Goal: Task Accomplishment & Management: Manage account settings

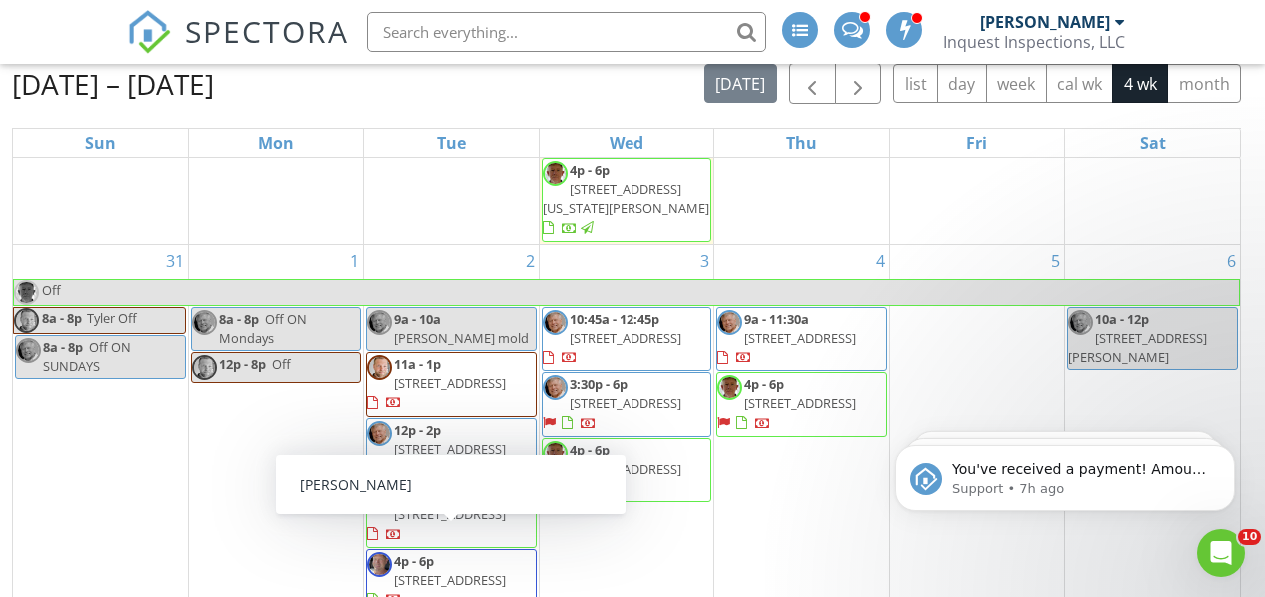
scroll to position [540, 0]
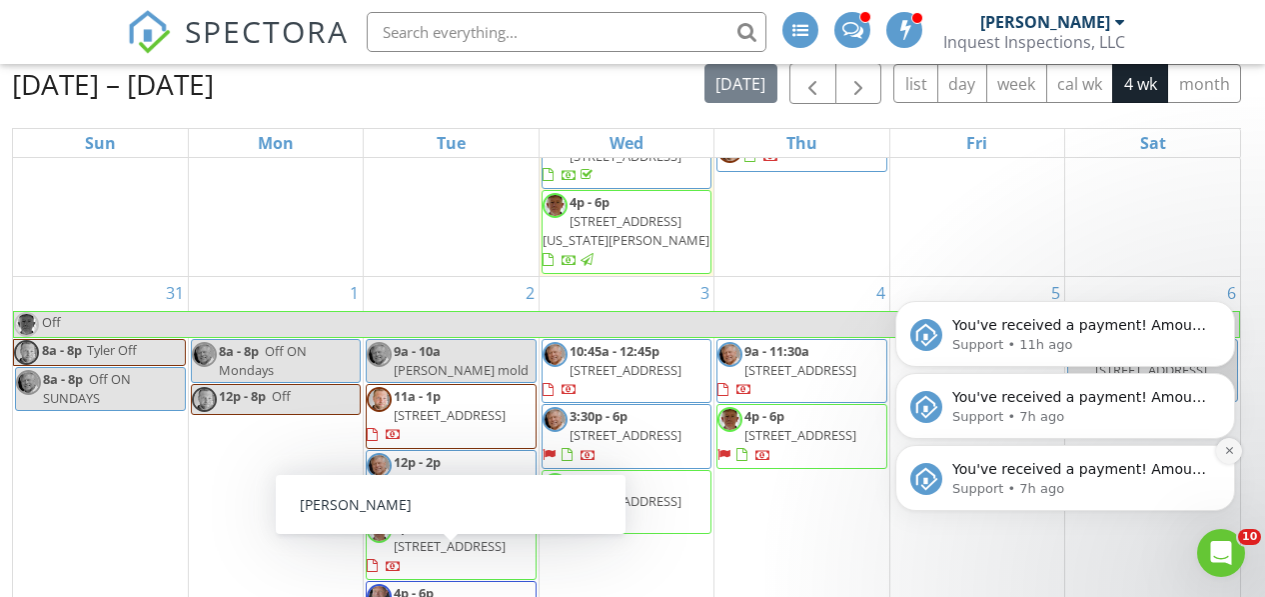
click at [1226, 456] on icon "Dismiss notification" at bounding box center [1229, 450] width 11 height 11
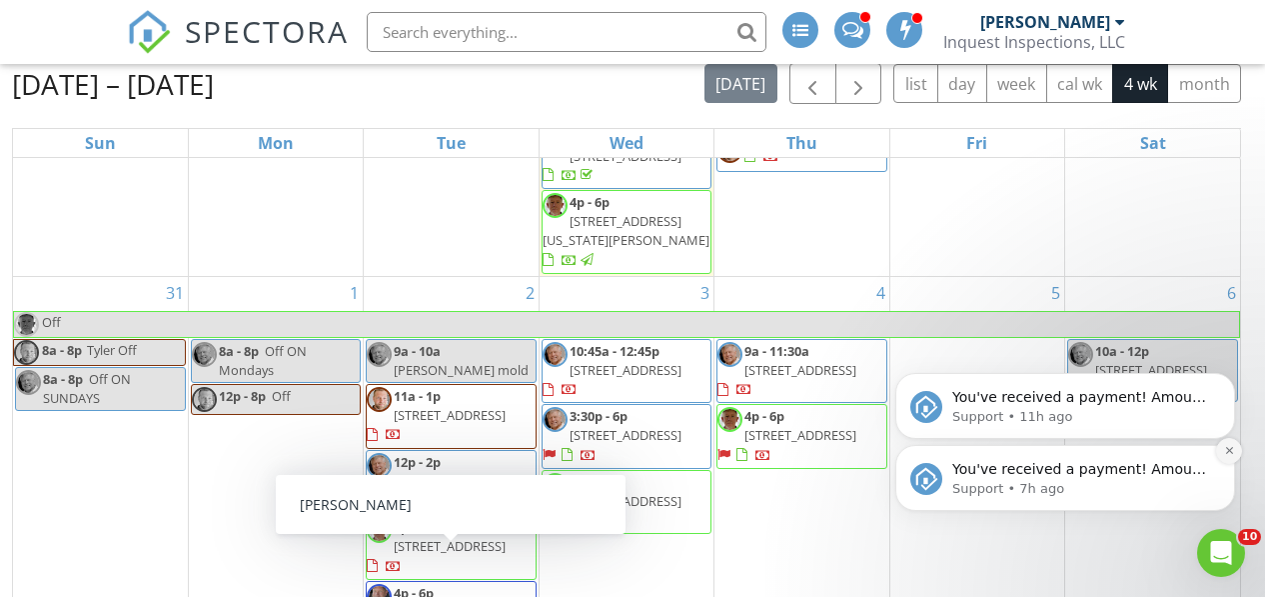
click at [1226, 456] on icon "Dismiss notification" at bounding box center [1229, 450] width 11 height 11
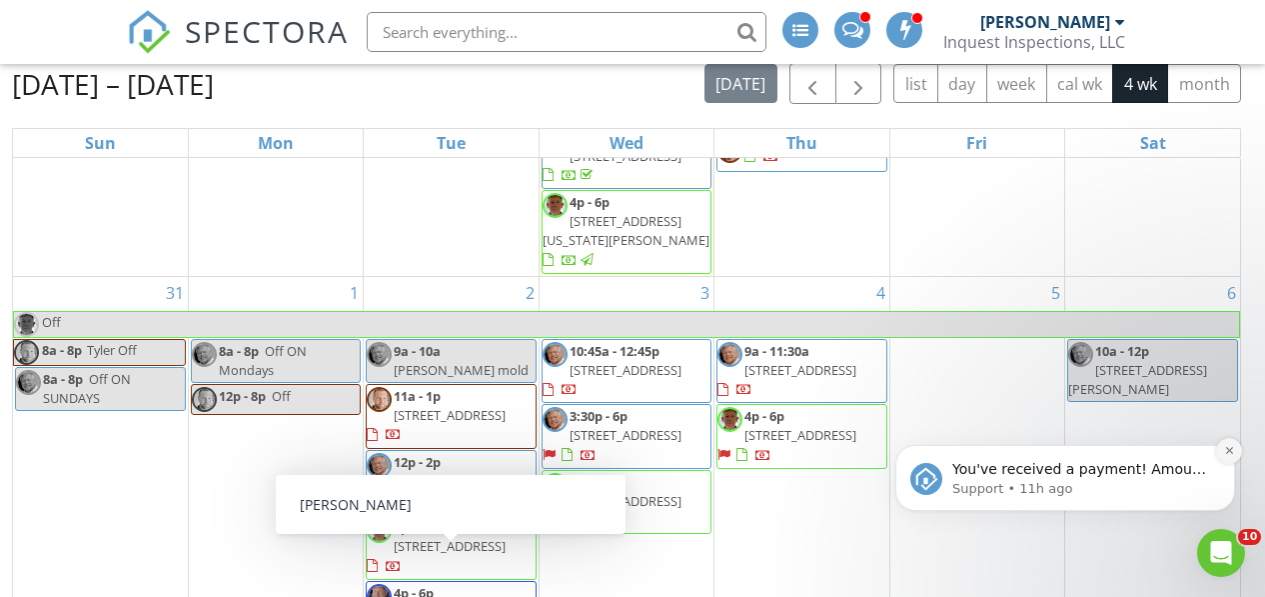
click at [1224, 454] on icon "Dismiss notification" at bounding box center [1229, 450] width 11 height 11
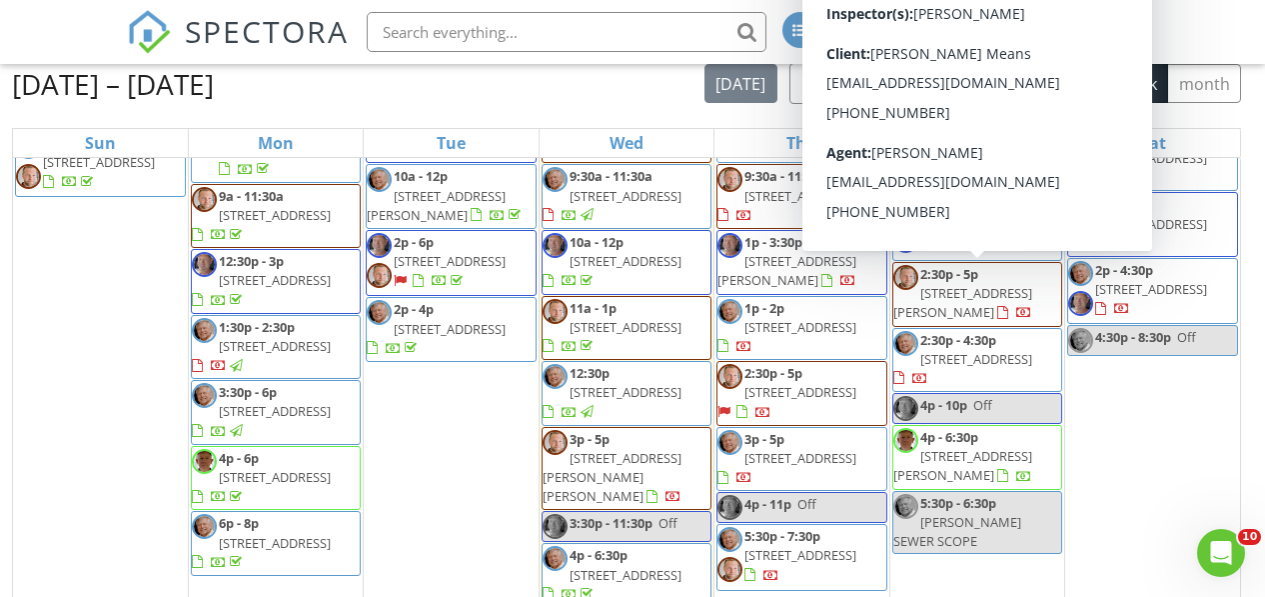
scroll to position [111, 0]
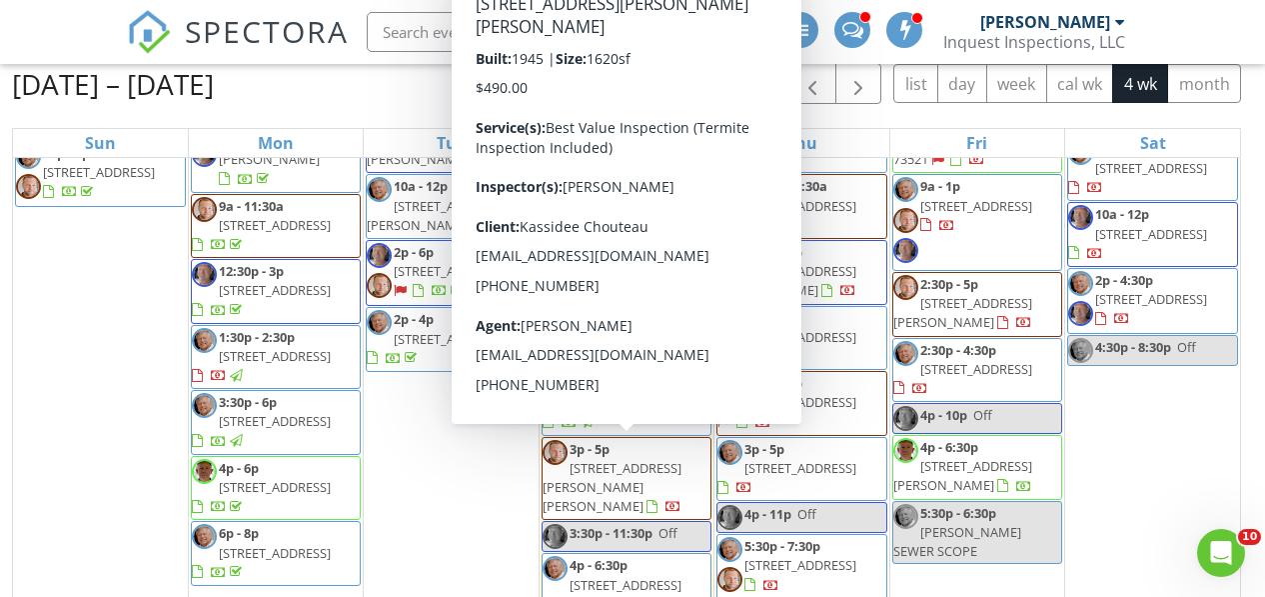
click at [632, 459] on span "2019 McKenzie Rd, Pawhuska 74056" at bounding box center [612, 487] width 139 height 56
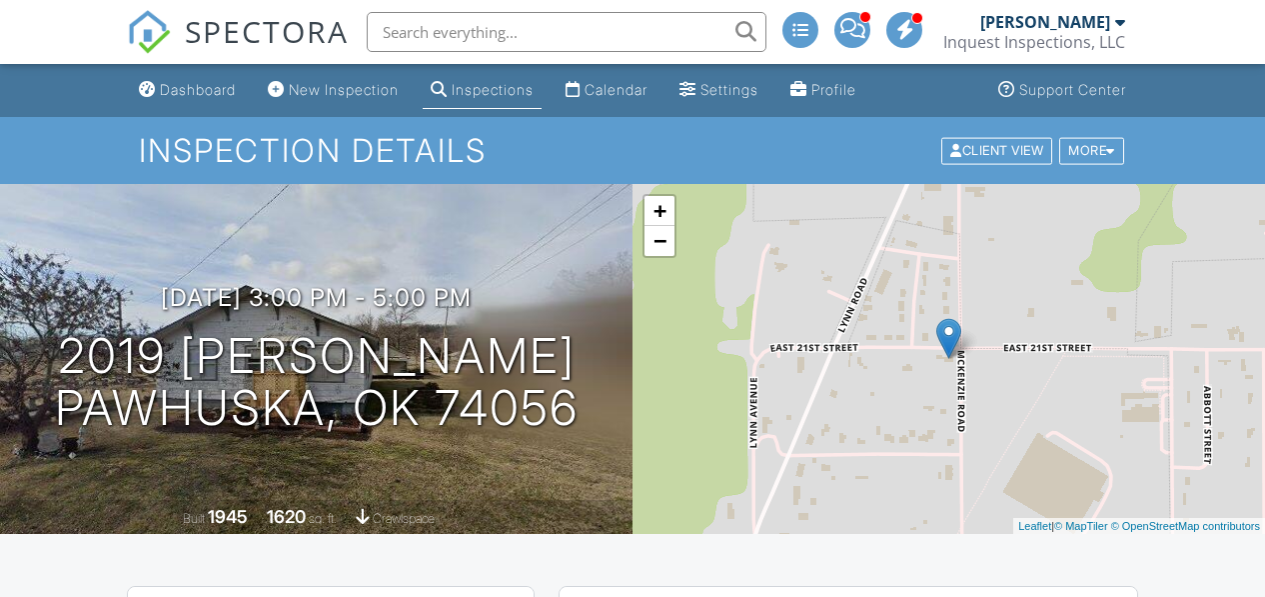
click at [1119, 163] on div "Client View More Property Details Reschedule Reorder / Copy Share Cancel Delete…" at bounding box center [1032, 150] width 187 height 31
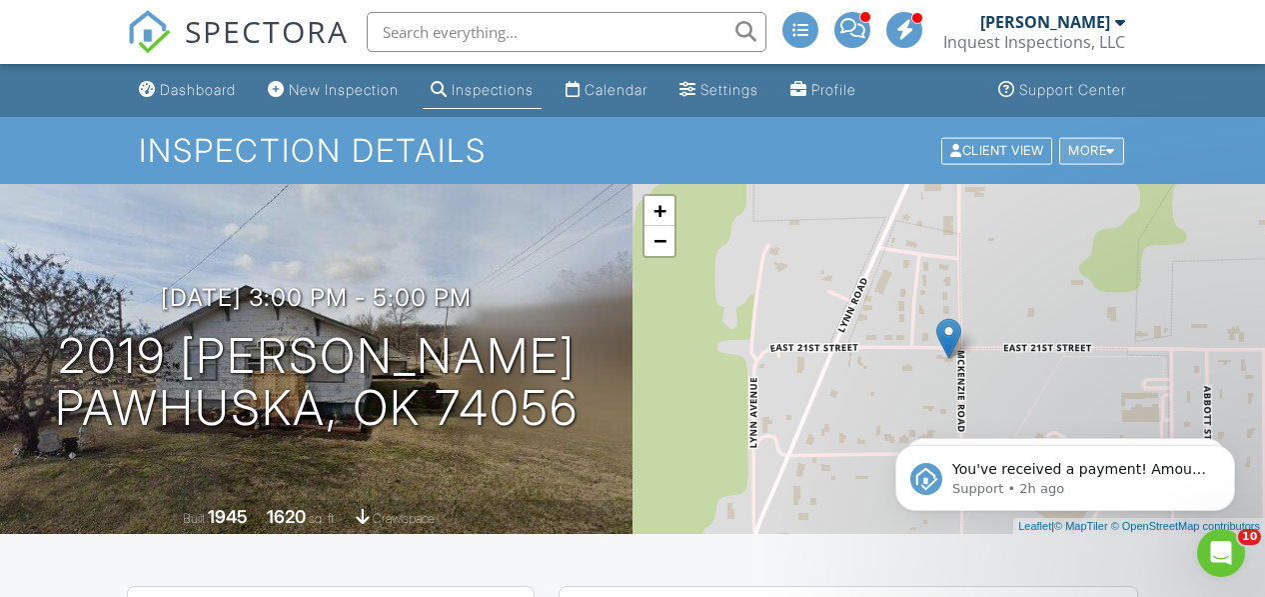
click at [1106, 151] on div at bounding box center [1110, 150] width 9 height 13
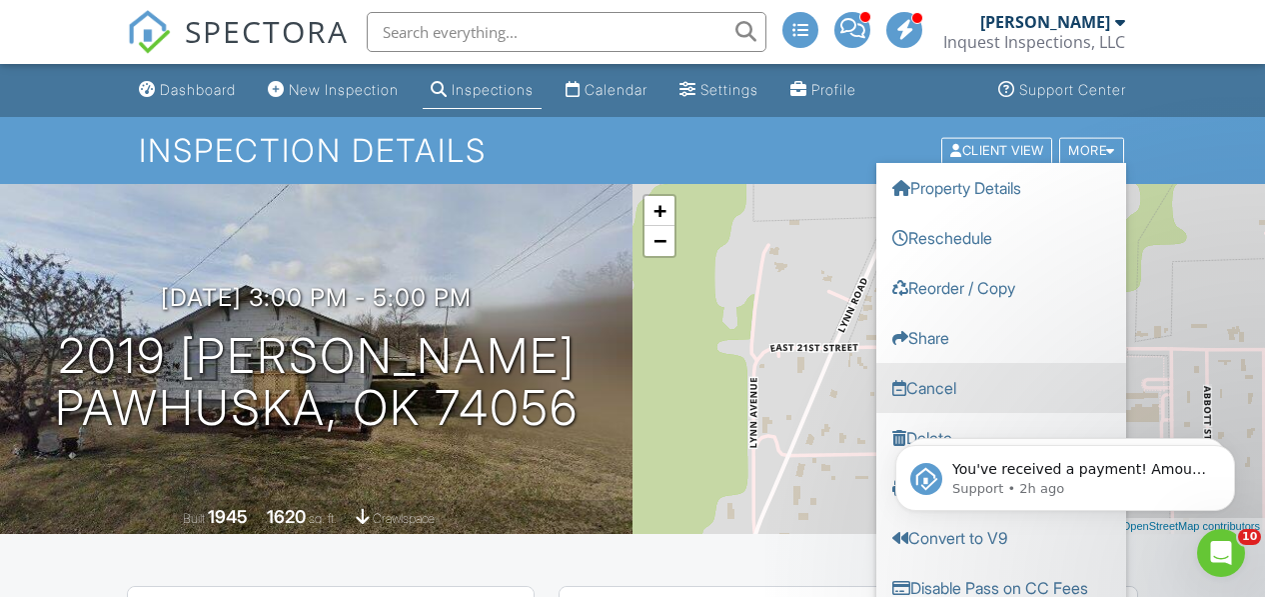
click at [932, 382] on link "Cancel" at bounding box center [1001, 387] width 250 height 50
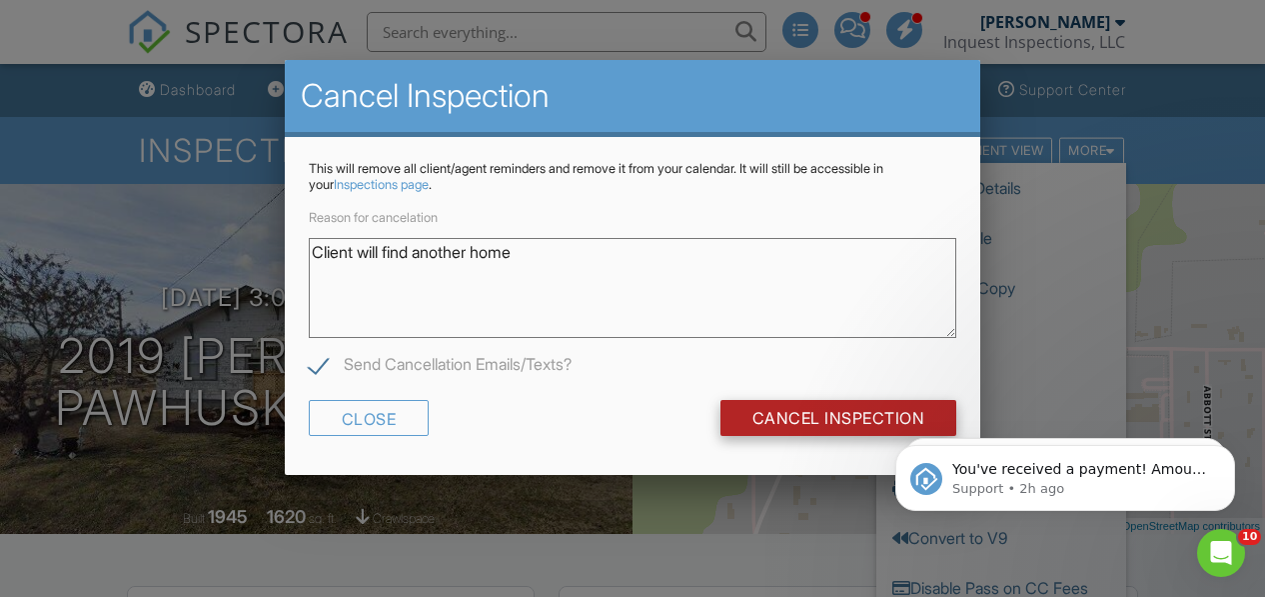
type textarea "Client will find another home"
click at [797, 413] on input "Cancel Inspection" at bounding box center [838, 418] width 237 height 36
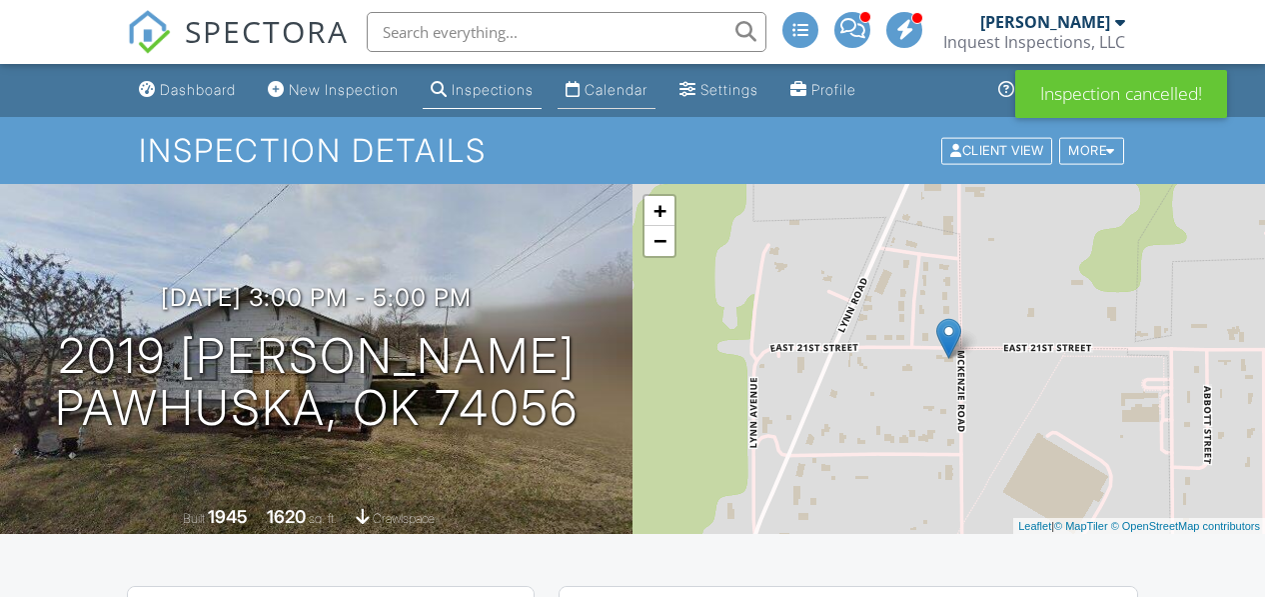
click at [621, 96] on div "Calendar" at bounding box center [616, 89] width 63 height 17
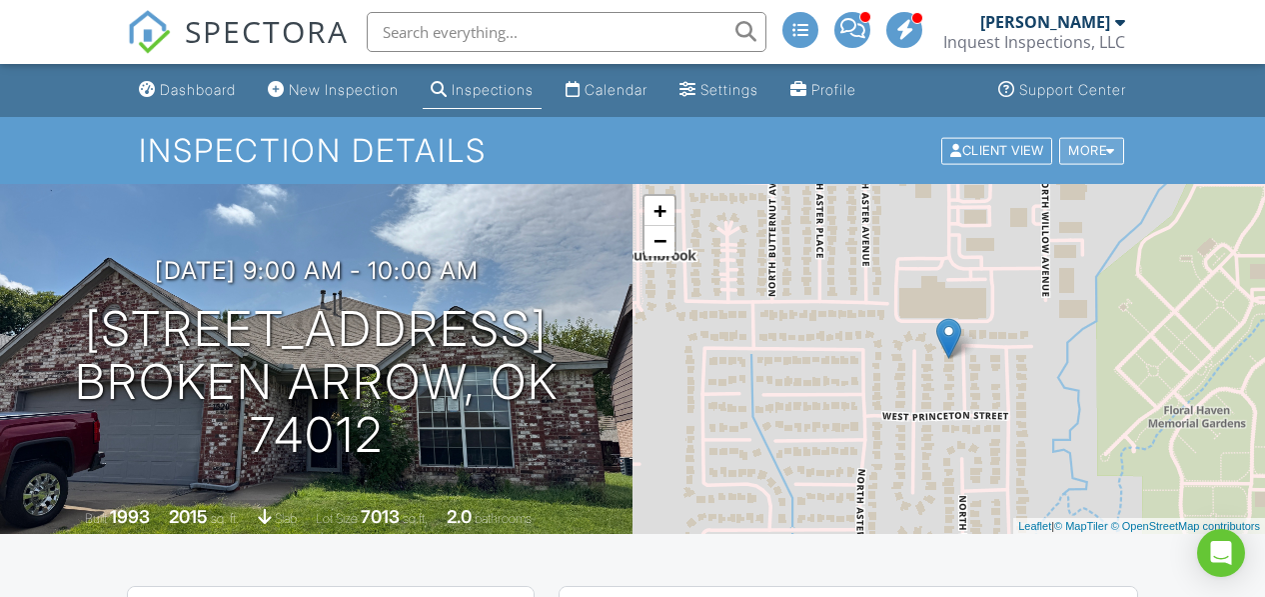
click at [1112, 148] on div at bounding box center [1110, 150] width 9 height 13
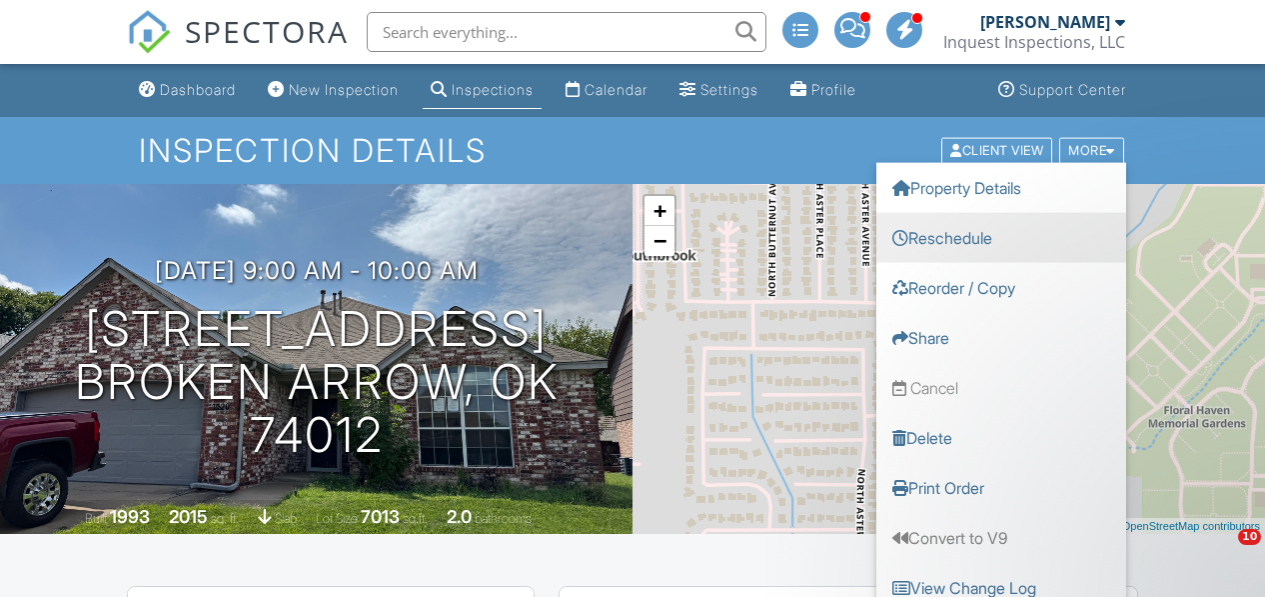
scroll to position [102, 0]
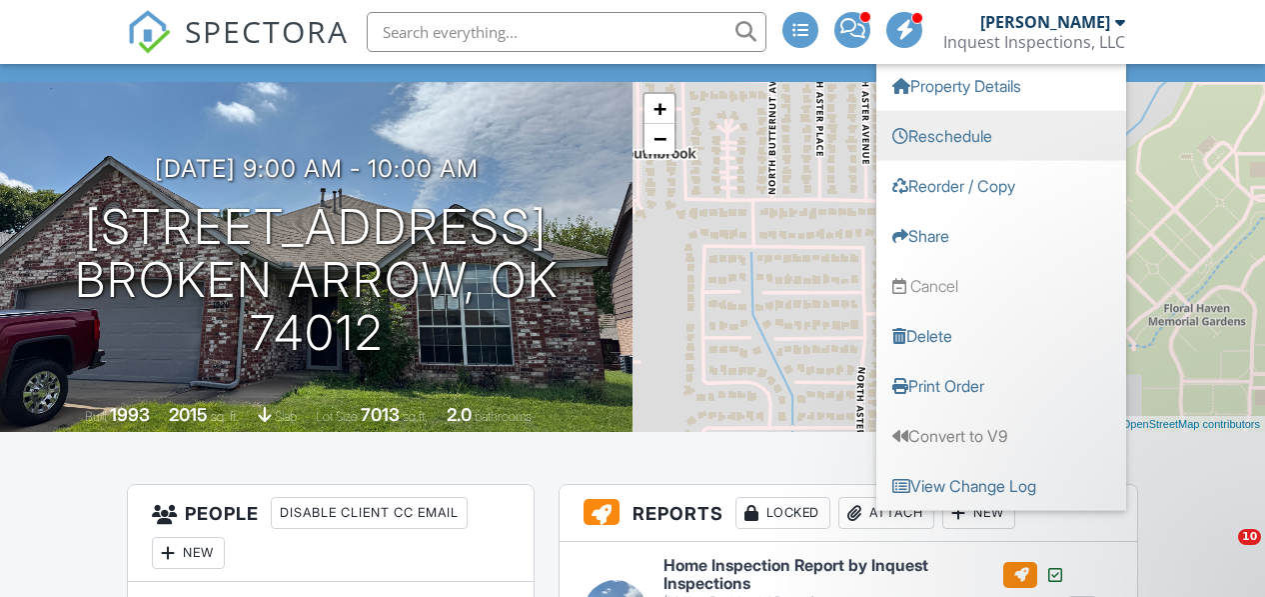
click at [956, 144] on link "Reschedule" at bounding box center [1001, 135] width 250 height 50
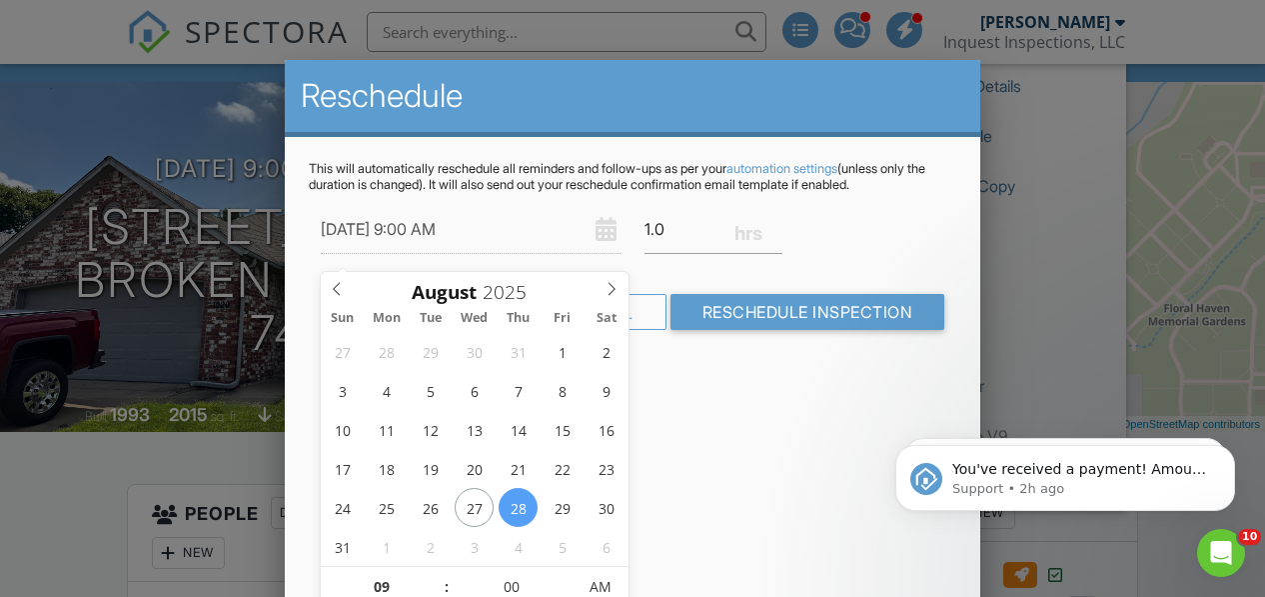
scroll to position [0, 0]
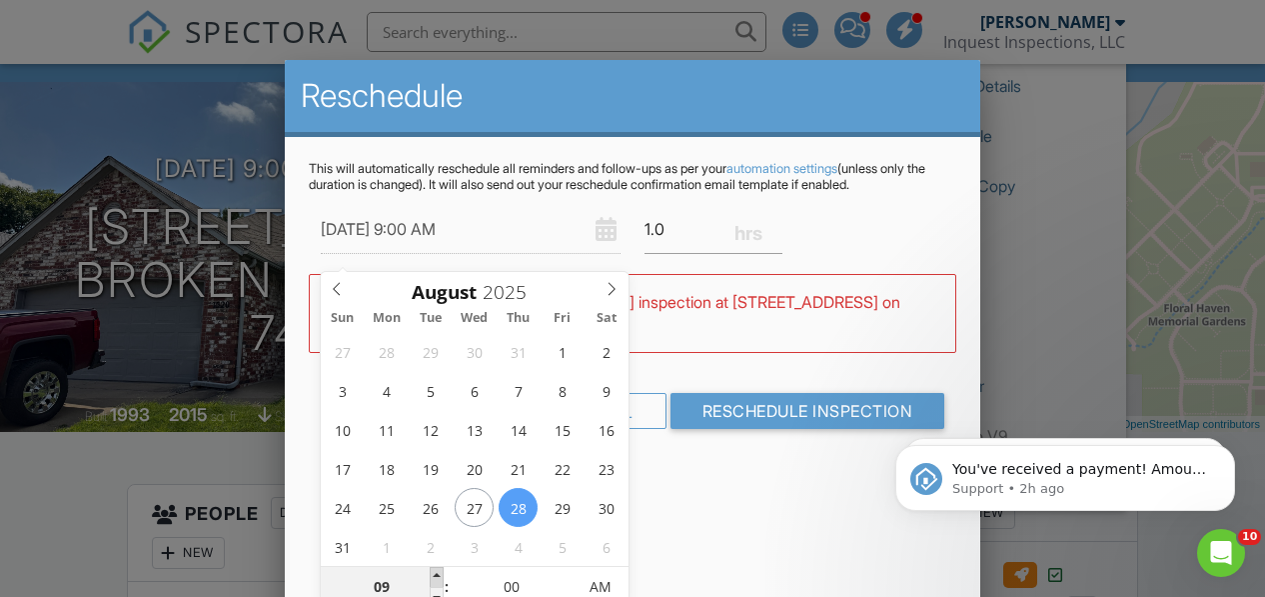
type input "08/28/2025 10:00 AM"
type input "10"
click at [435, 575] on span at bounding box center [437, 577] width 14 height 20
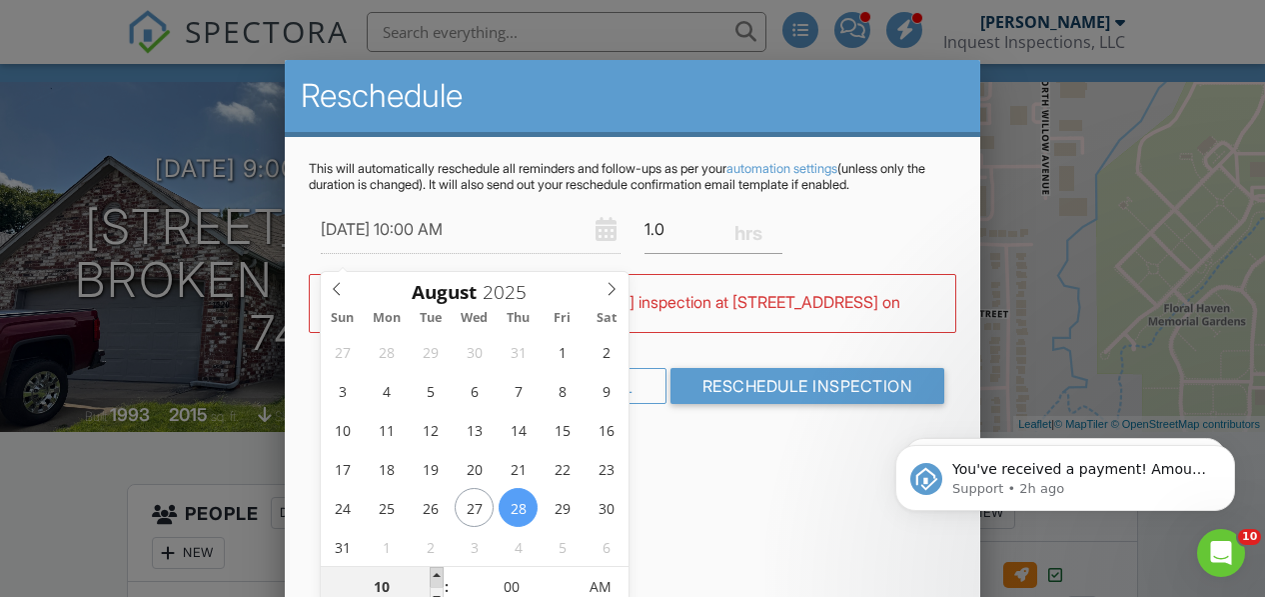
type input "08/28/2025 11:00 AM"
type input "11"
click at [435, 575] on span at bounding box center [437, 577] width 14 height 20
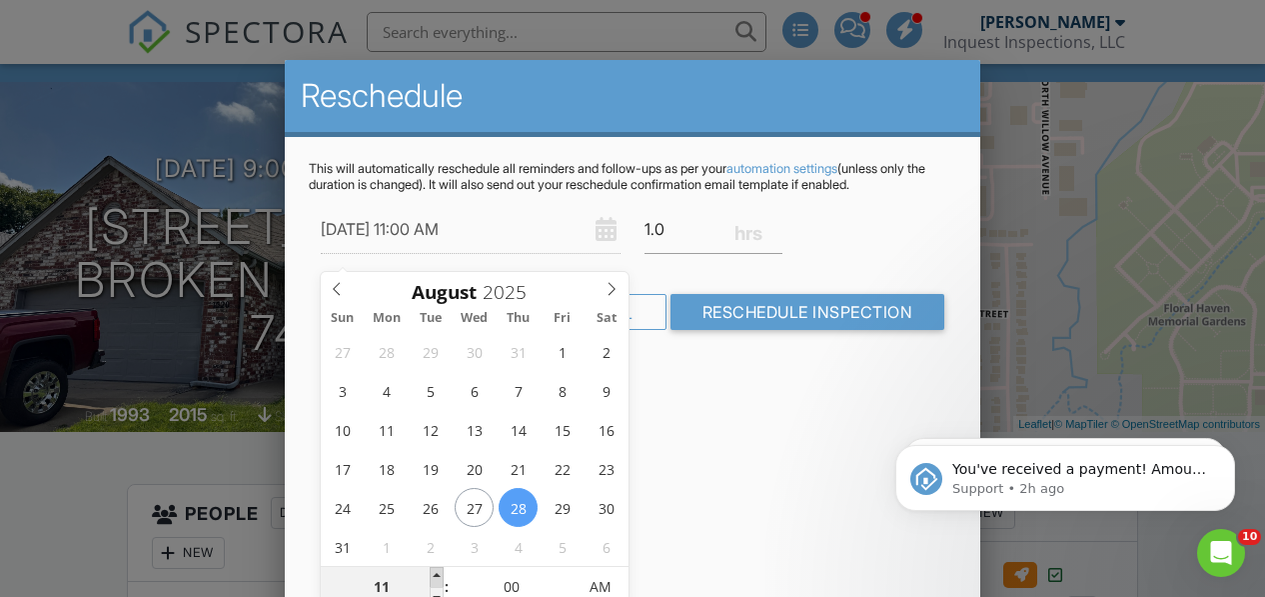
type input "08/28/2025 12:00 PM"
type input "12"
click at [435, 575] on span at bounding box center [437, 577] width 14 height 20
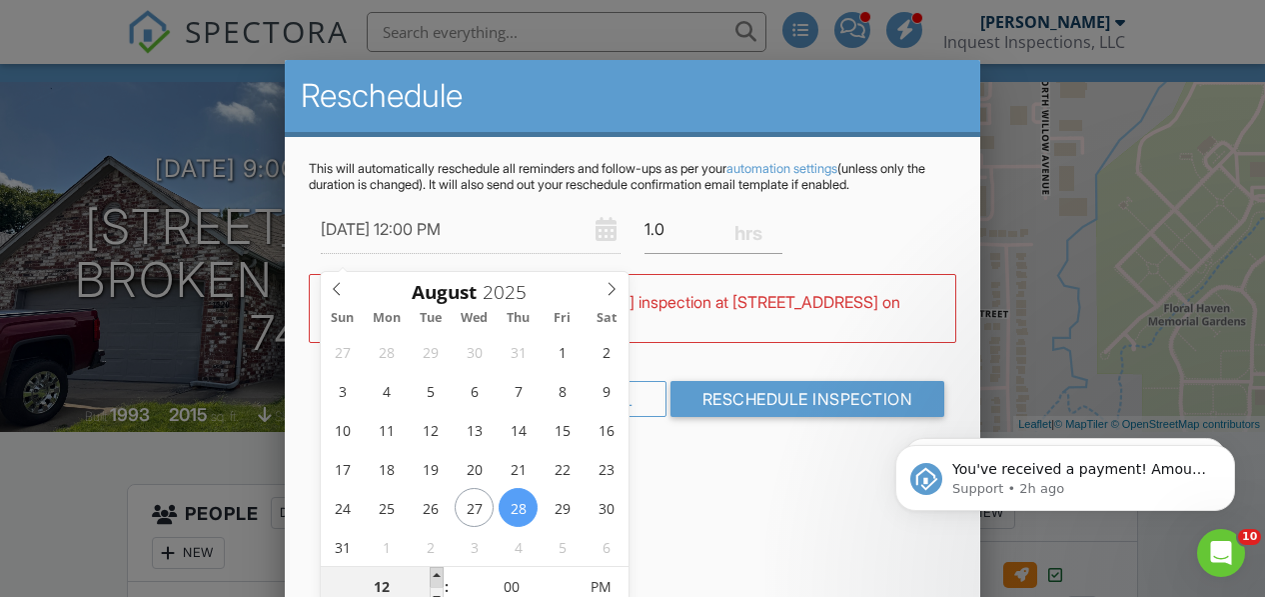
type input "08/28/2025 1:00 PM"
type input "01"
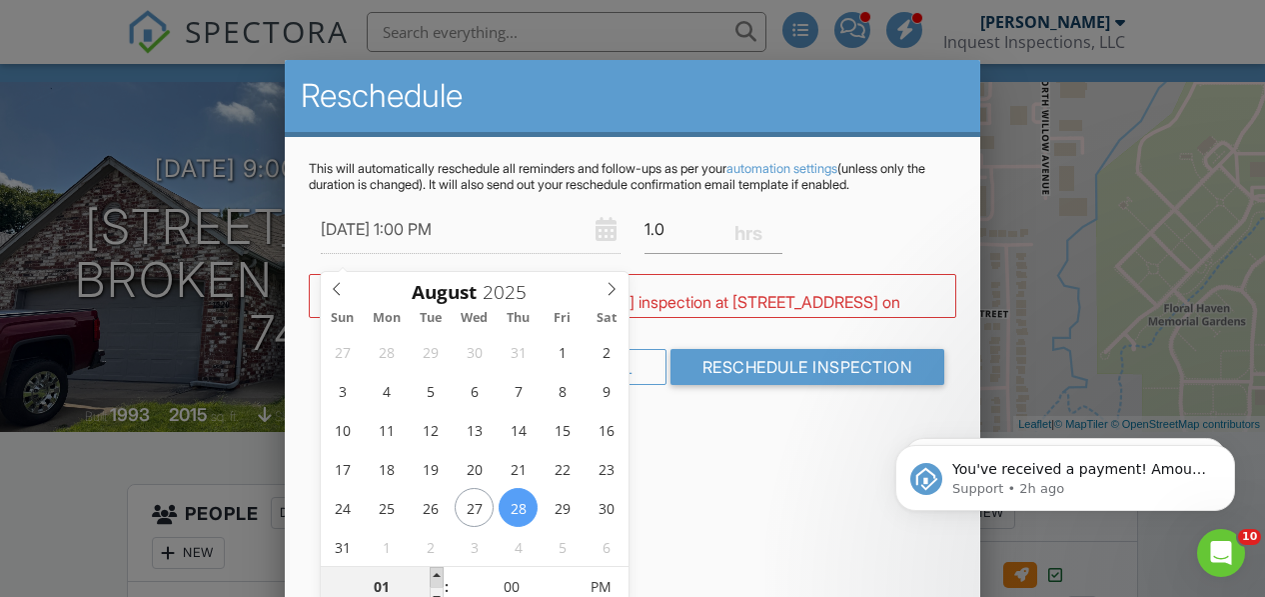
click at [435, 575] on span at bounding box center [437, 577] width 14 height 20
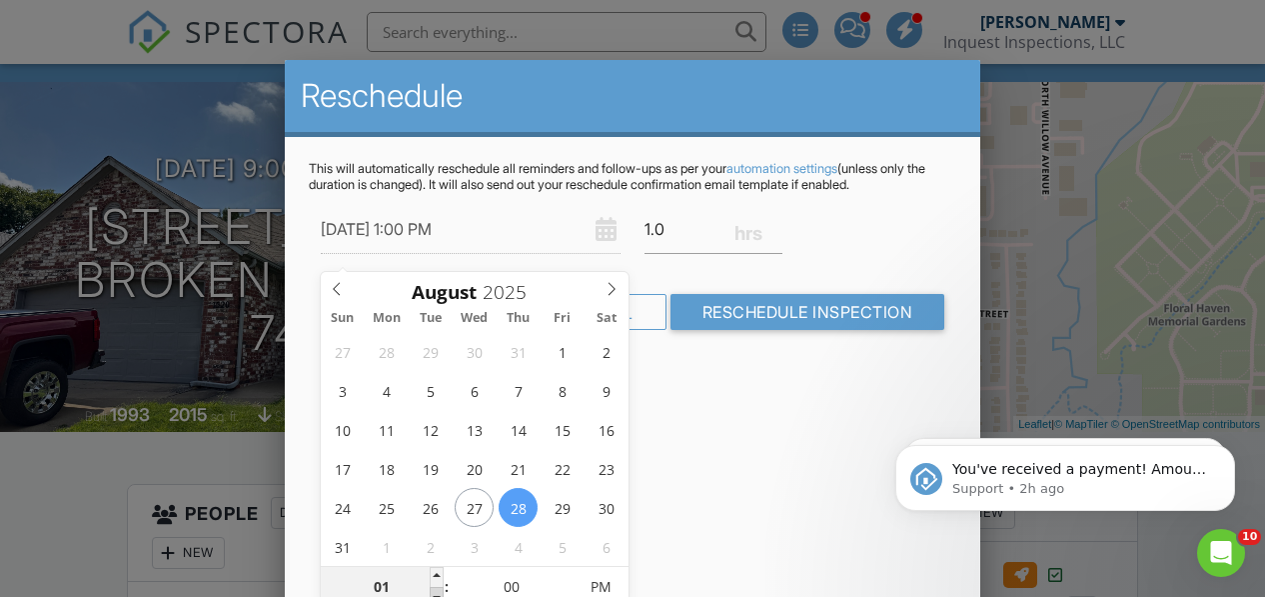
type input "08/28/2025 12:00 PM"
type input "12"
click at [438, 590] on span at bounding box center [437, 597] width 14 height 20
type input "08/28/2025 12:05 PM"
type input "05"
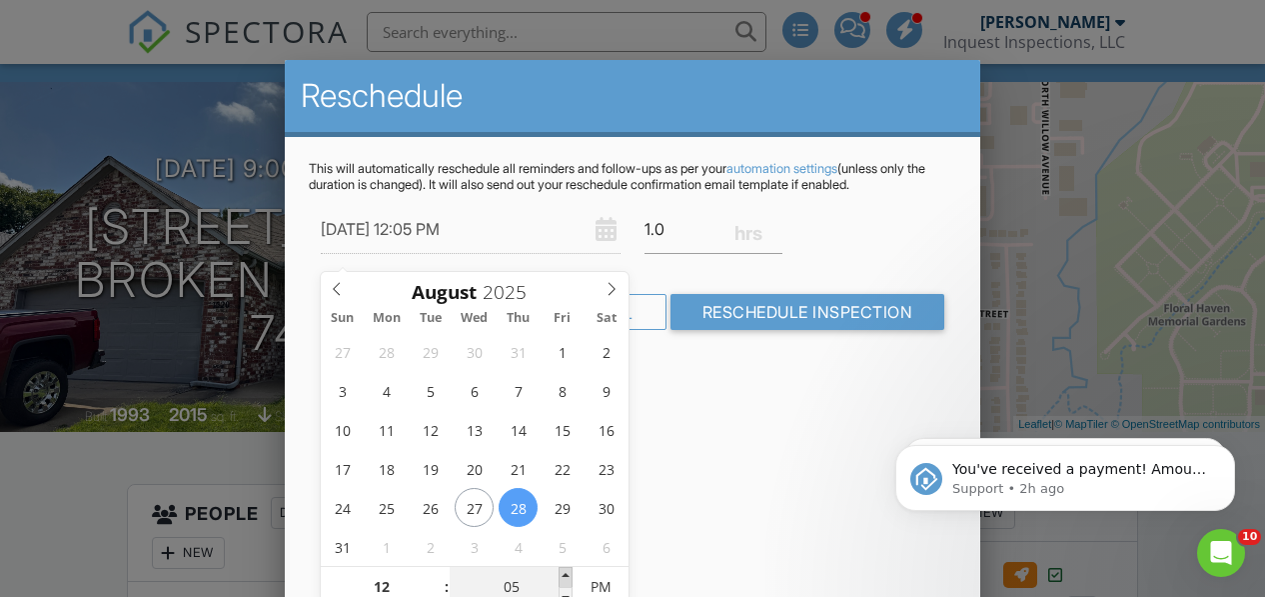
click at [568, 572] on span at bounding box center [566, 577] width 14 height 20
type input "08/28/2025 12:10 PM"
type input "10"
click at [568, 572] on span at bounding box center [566, 577] width 14 height 20
type input "08/28/2025 12:15 PM"
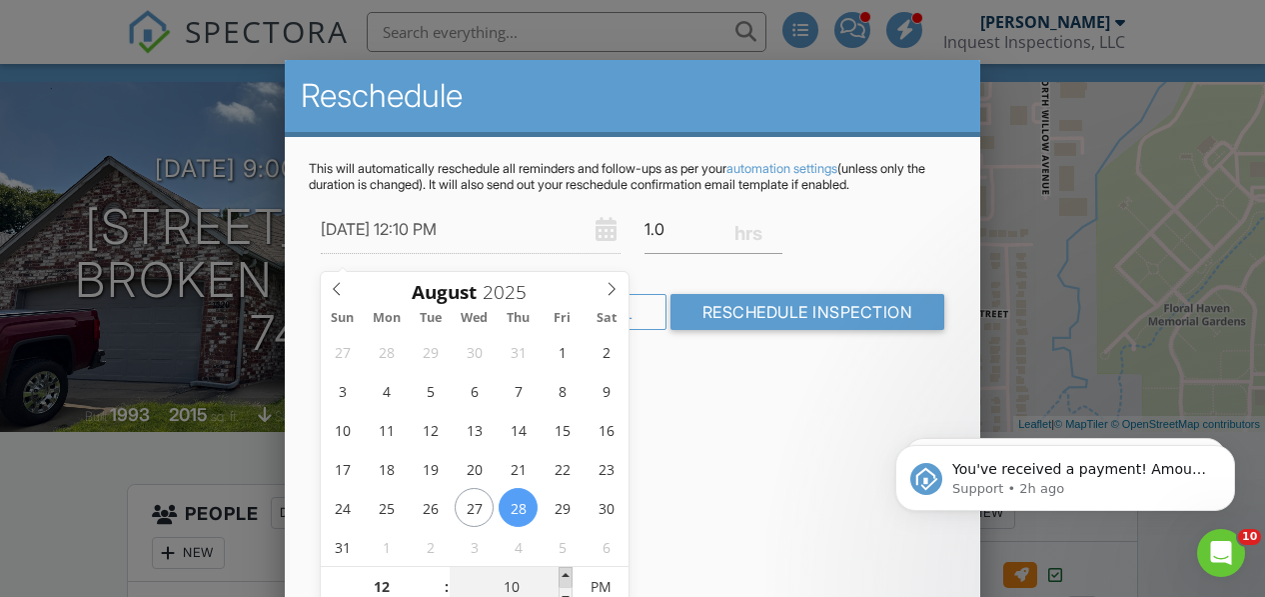
type input "15"
click at [568, 572] on span at bounding box center [566, 577] width 14 height 20
type input "08/28/2025 12:20 PM"
type input "20"
click at [568, 572] on span at bounding box center [566, 577] width 14 height 20
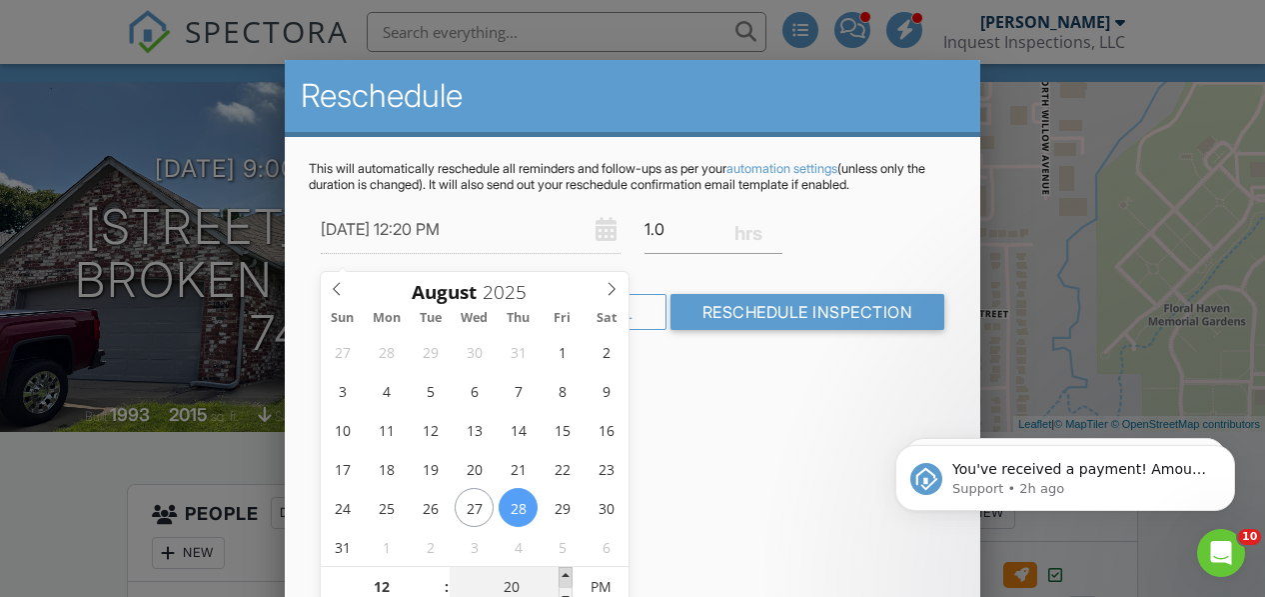
type input "08/28/2025 12:25 PM"
type input "25"
click at [568, 572] on span at bounding box center [566, 577] width 14 height 20
type input "08/28/2025 12:30 PM"
type input "30"
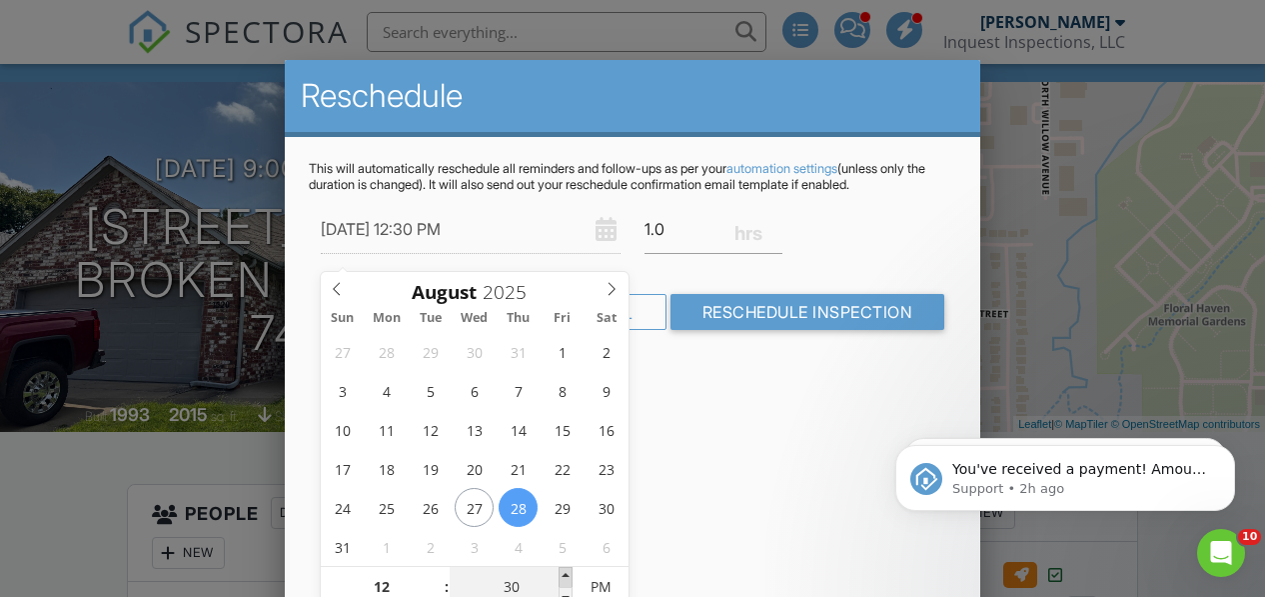
click at [568, 572] on span at bounding box center [566, 577] width 14 height 20
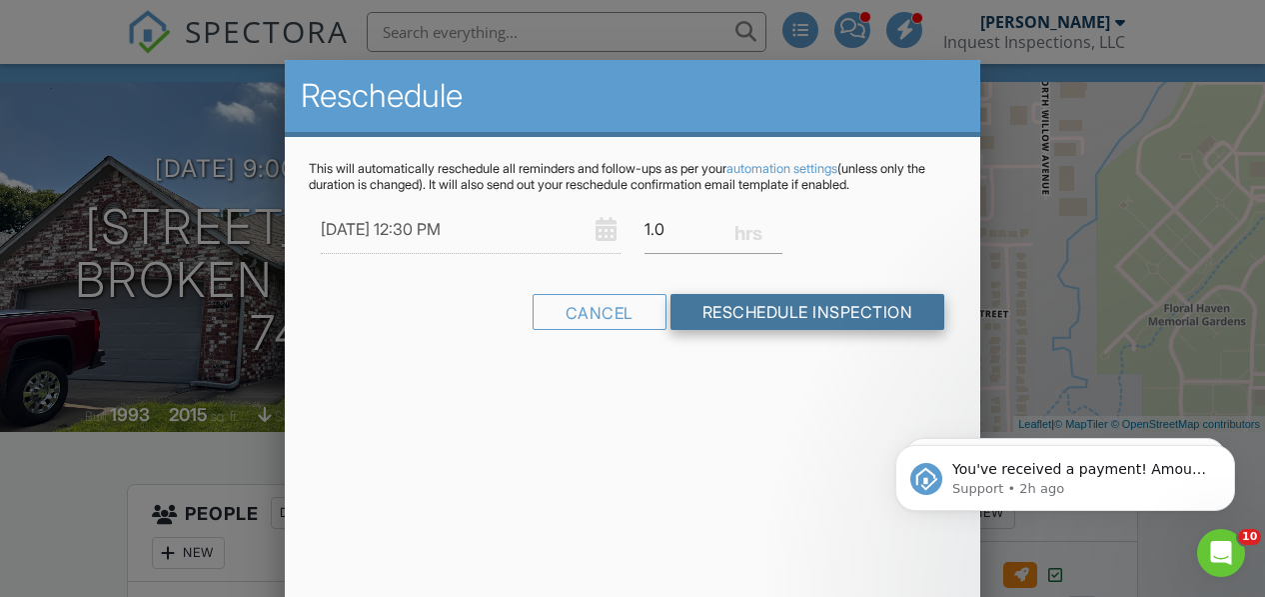
click at [780, 318] on input "Reschedule Inspection" at bounding box center [807, 312] width 275 height 36
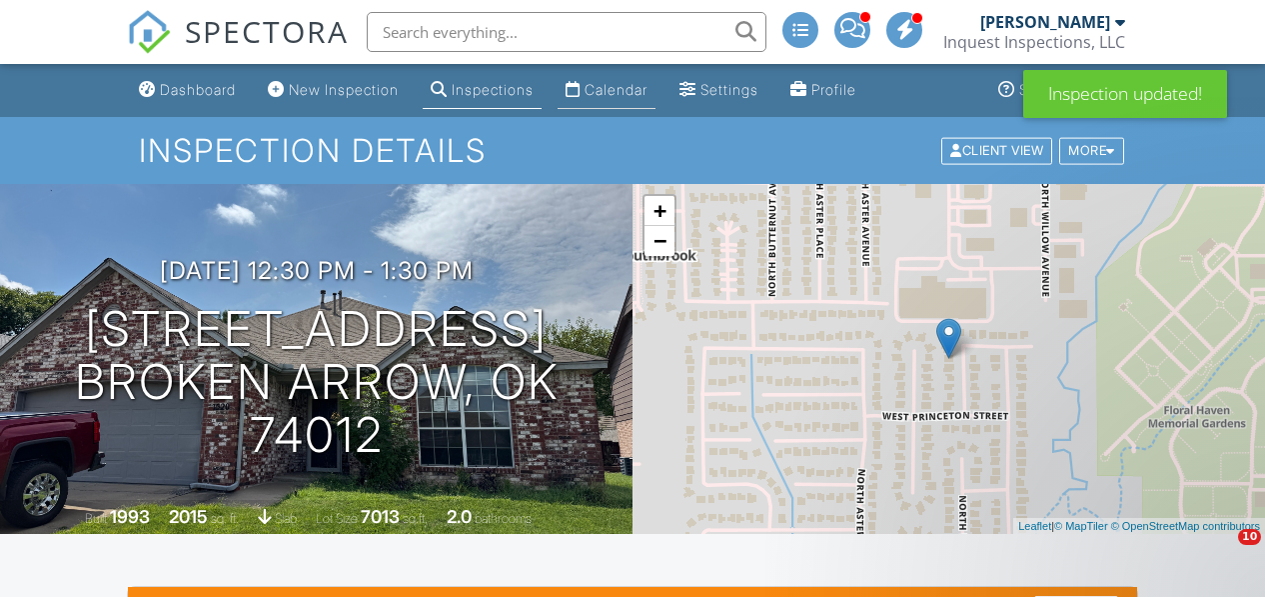
click at [627, 88] on div "Calendar" at bounding box center [616, 89] width 63 height 17
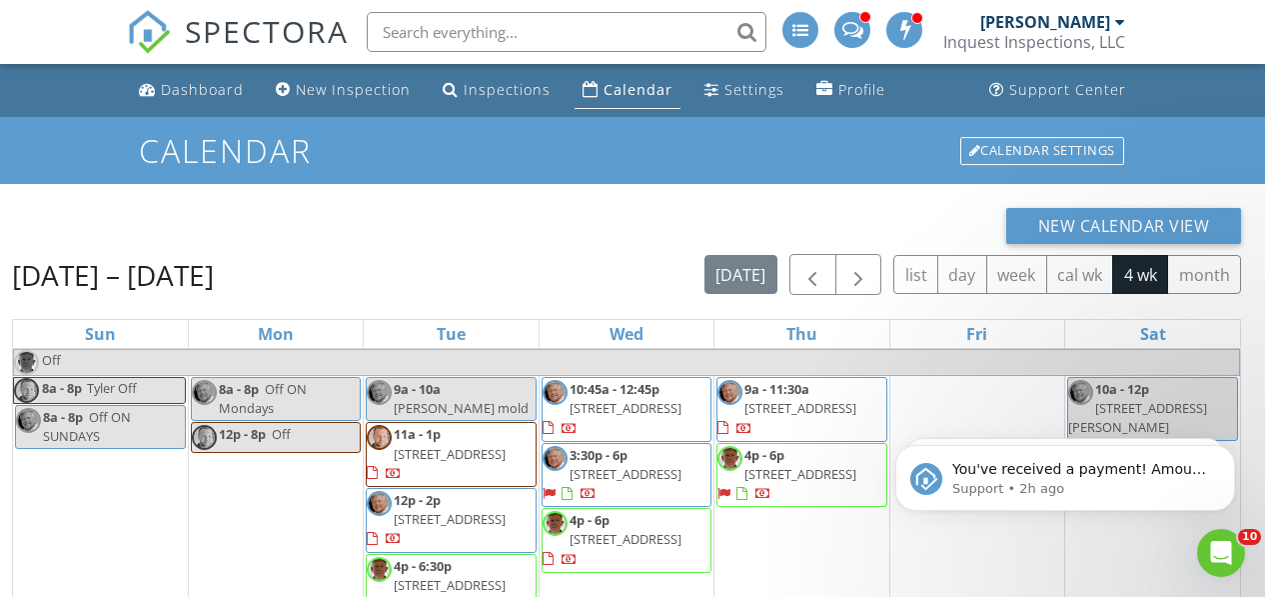
scroll to position [662, 0]
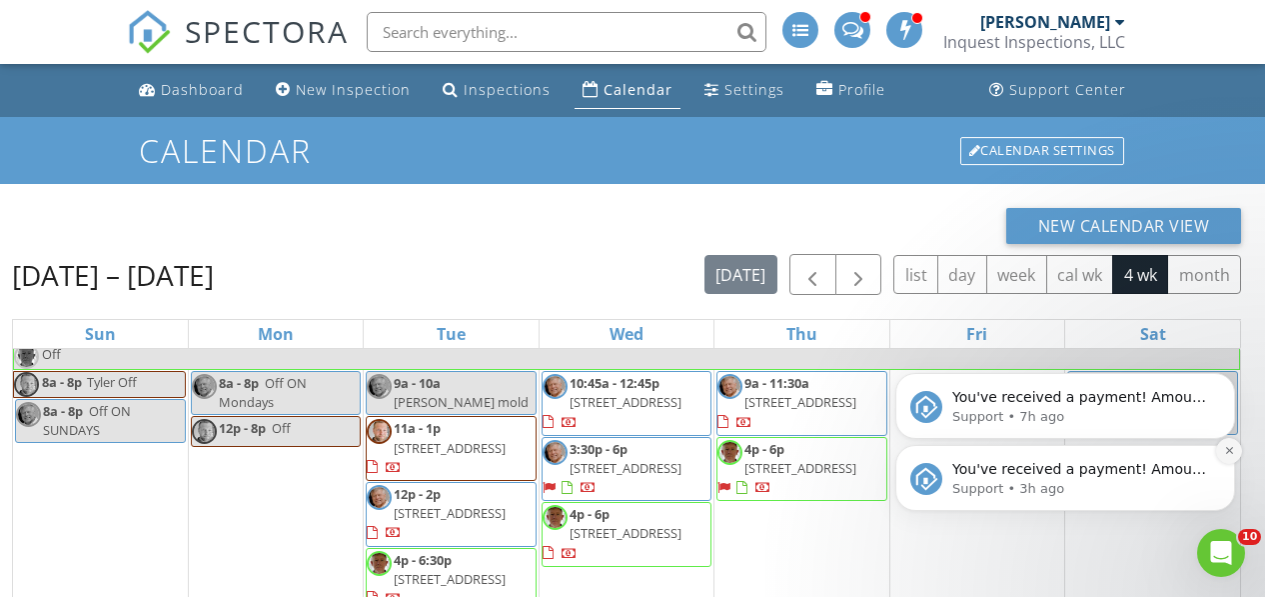
click at [1227, 456] on icon "Dismiss notification" at bounding box center [1229, 450] width 11 height 11
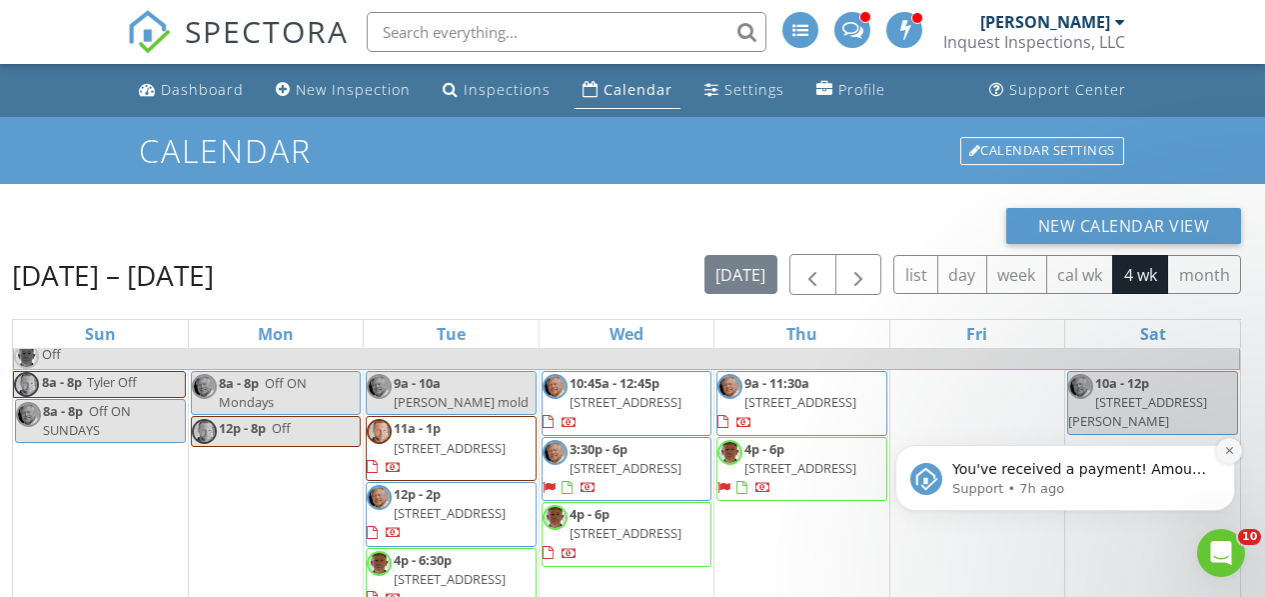
click at [1225, 455] on icon "Dismiss notification" at bounding box center [1229, 450] width 11 height 11
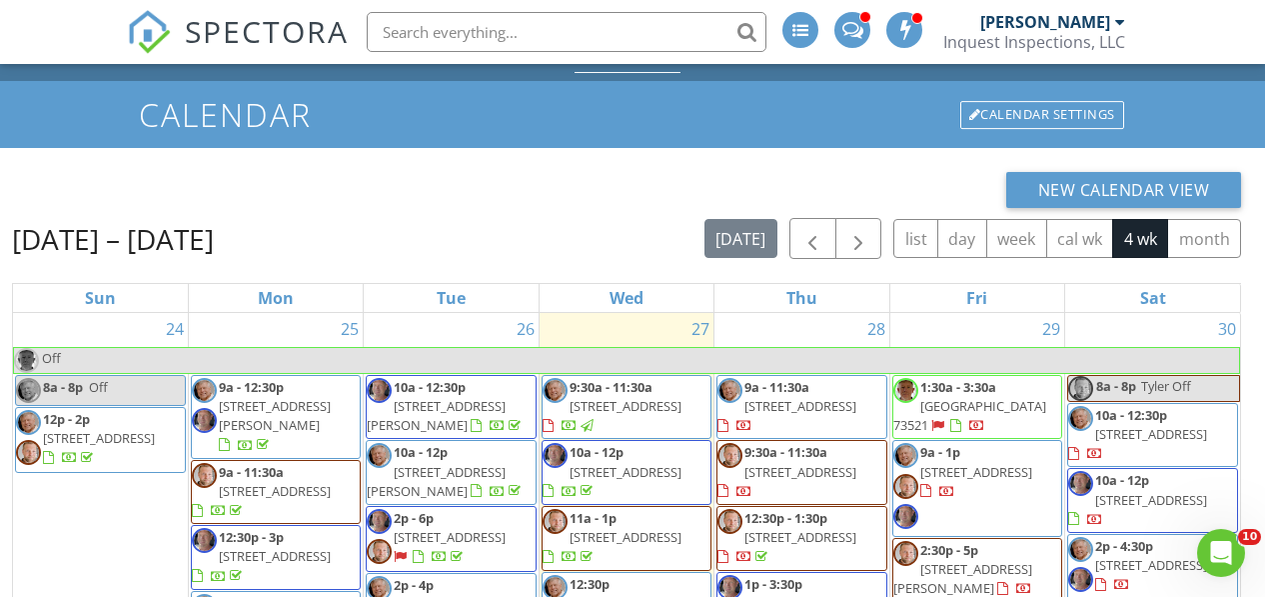
scroll to position [15, 0]
